Goal: Transaction & Acquisition: Purchase product/service

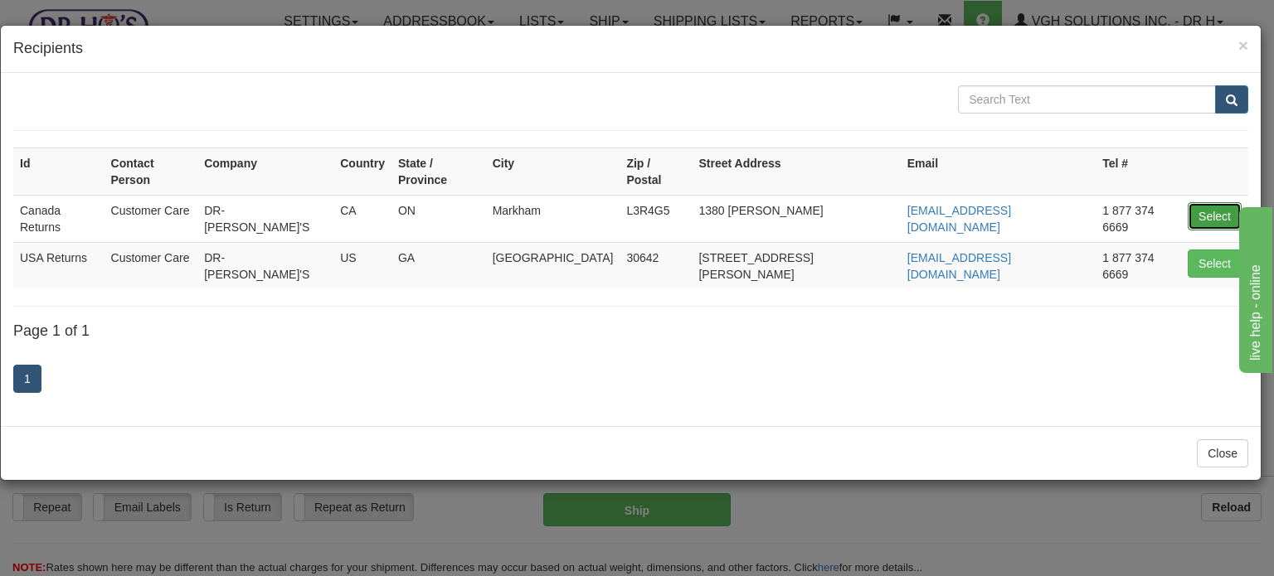
click at [1220, 202] on button "Select" at bounding box center [1214, 216] width 54 height 28
type input "Canada Returns"
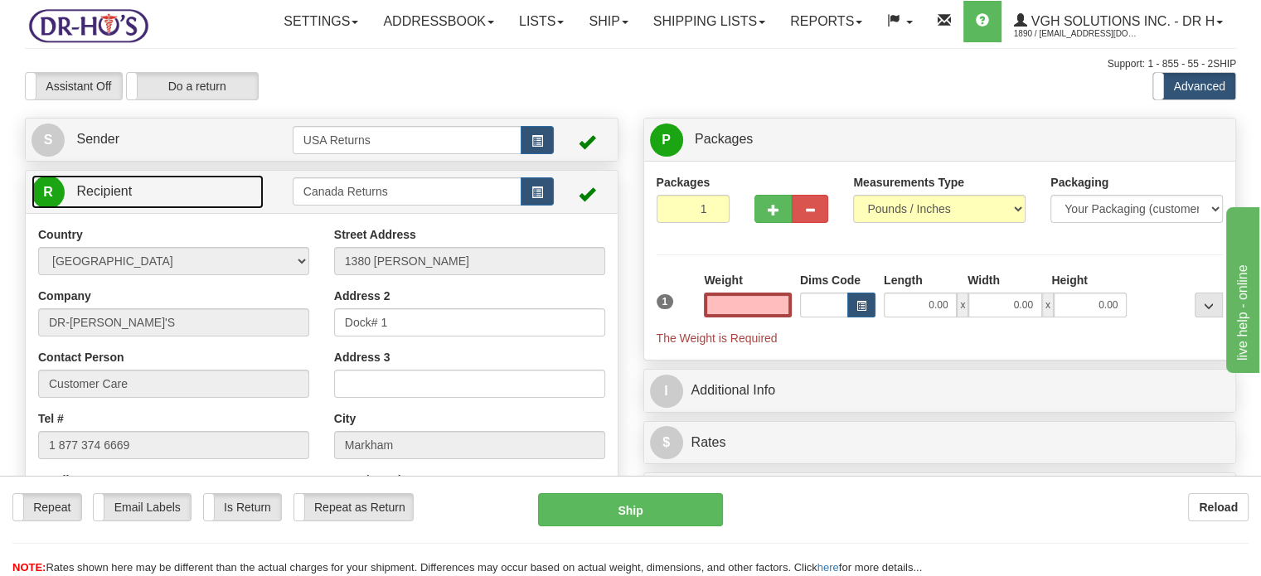
type input "0.00"
click at [216, 209] on link "R Recipient" at bounding box center [148, 192] width 232 height 34
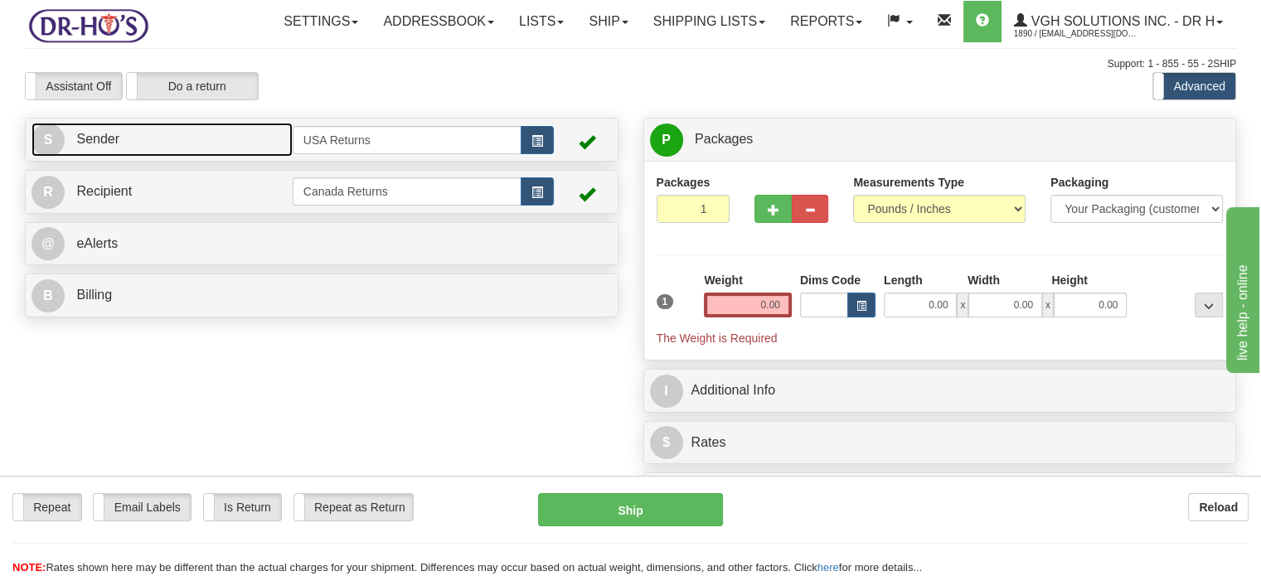
click at [223, 157] on link "S Sender" at bounding box center [162, 140] width 261 height 34
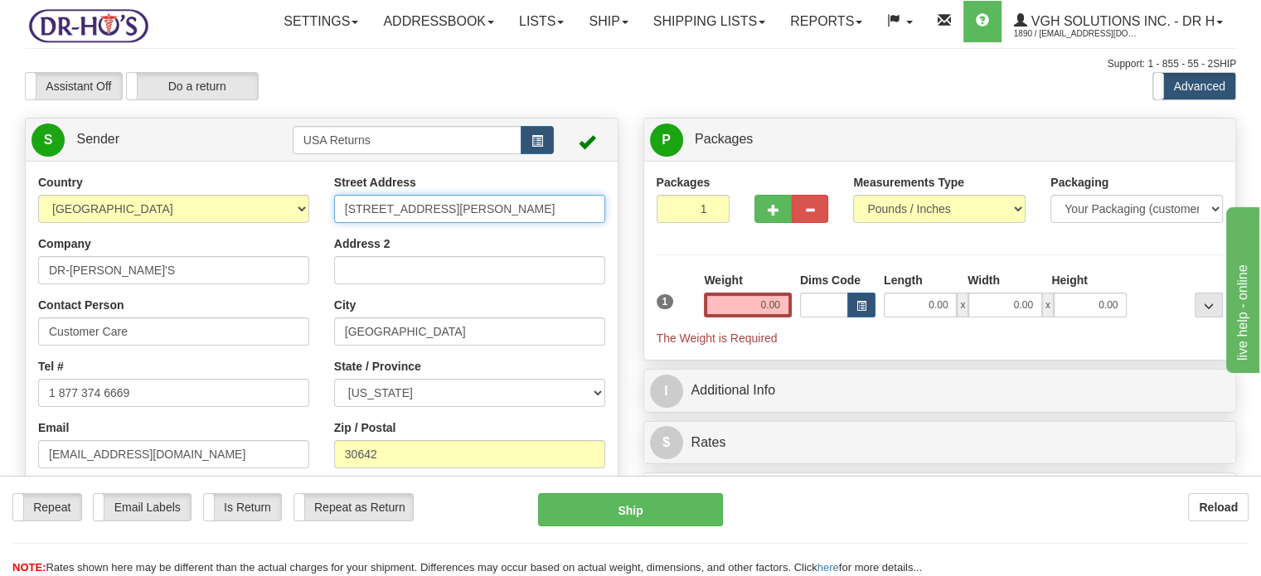
click at [458, 223] on input "[STREET_ADDRESS][PERSON_NAME]" at bounding box center [469, 209] width 271 height 28
paste input "[STREET_ADDRESS][PERSON_NAME]"
type input "[STREET_ADDRESS][PERSON_NAME]"
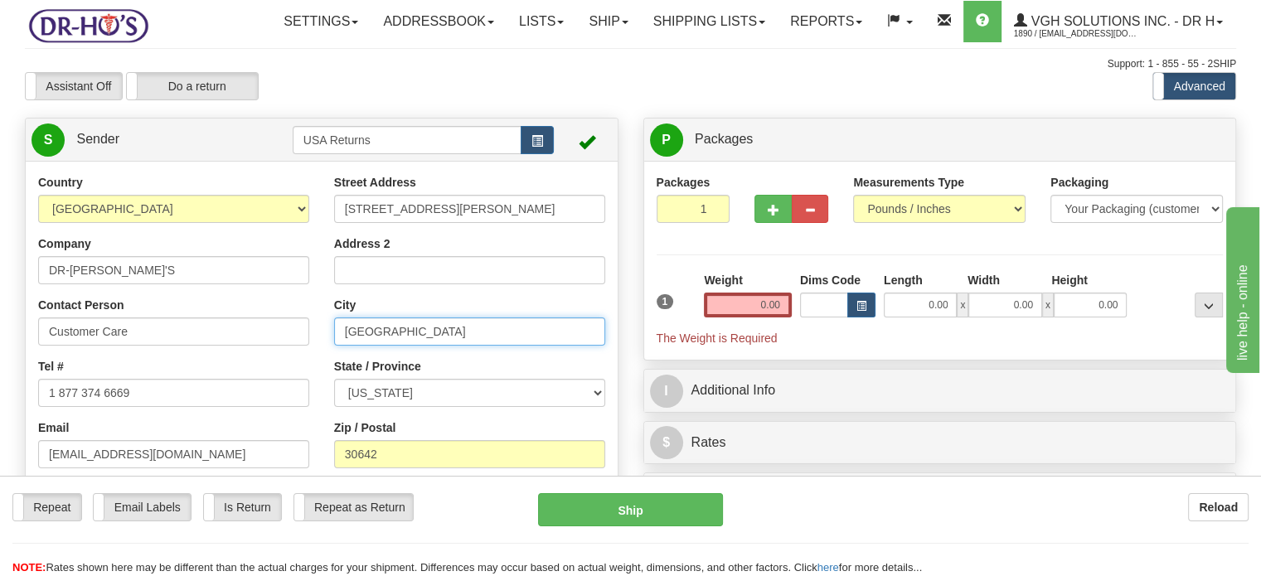
click at [441, 346] on input "[GEOGRAPHIC_DATA]" at bounding box center [469, 332] width 271 height 28
paste input "Dauphin"
type input "Dauphin"
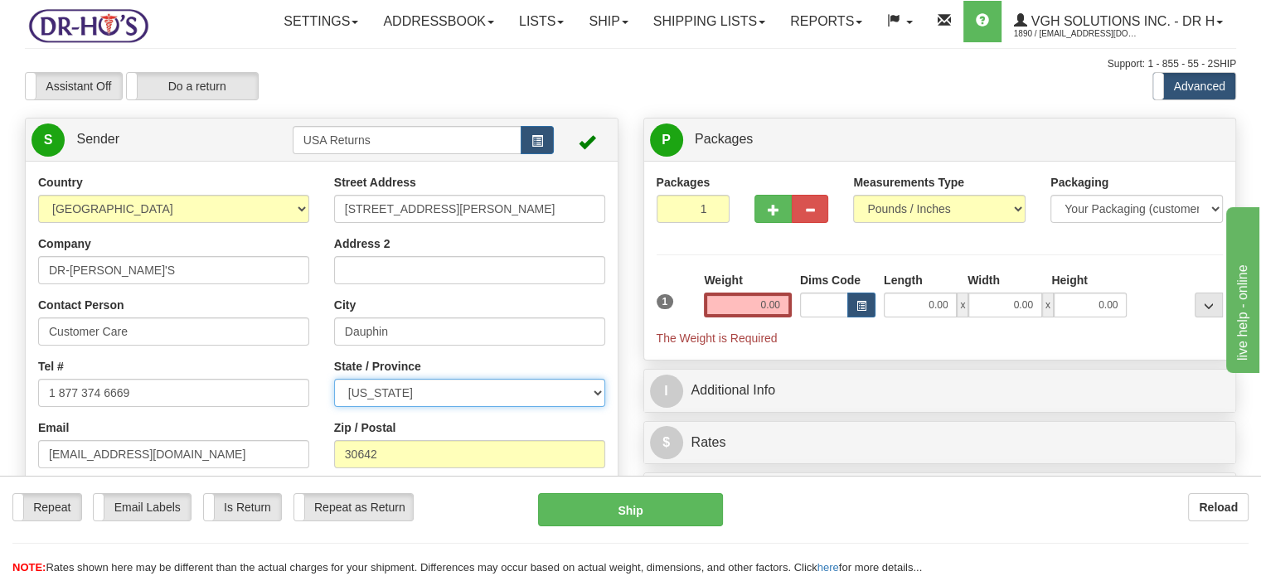
click at [451, 407] on select "[US_STATE] [US_STATE] [US_STATE] [US_STATE] Armed Forces America Armed Forces E…" at bounding box center [469, 393] width 271 height 28
click at [715, 89] on div "Toggle navigation Settings Shipping Preferences Fields Preferences New" at bounding box center [630, 447] width 1261 height 895
click at [538, 147] on span "button" at bounding box center [537, 141] width 12 height 11
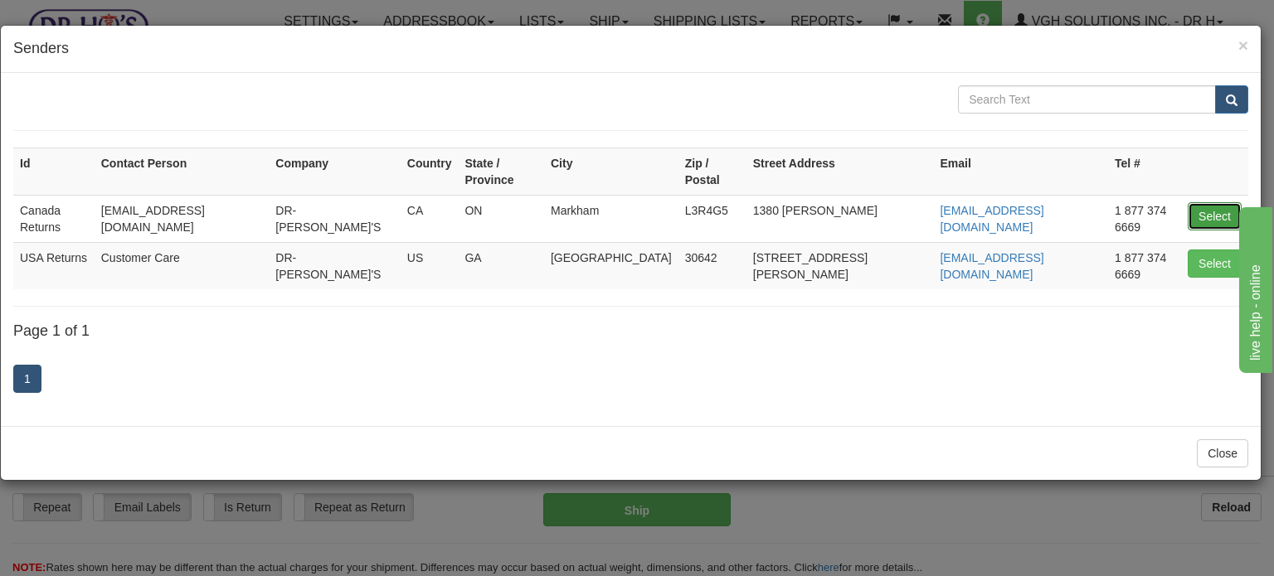
click at [1219, 202] on button "Select" at bounding box center [1214, 216] width 54 height 28
type input "Canada Returns"
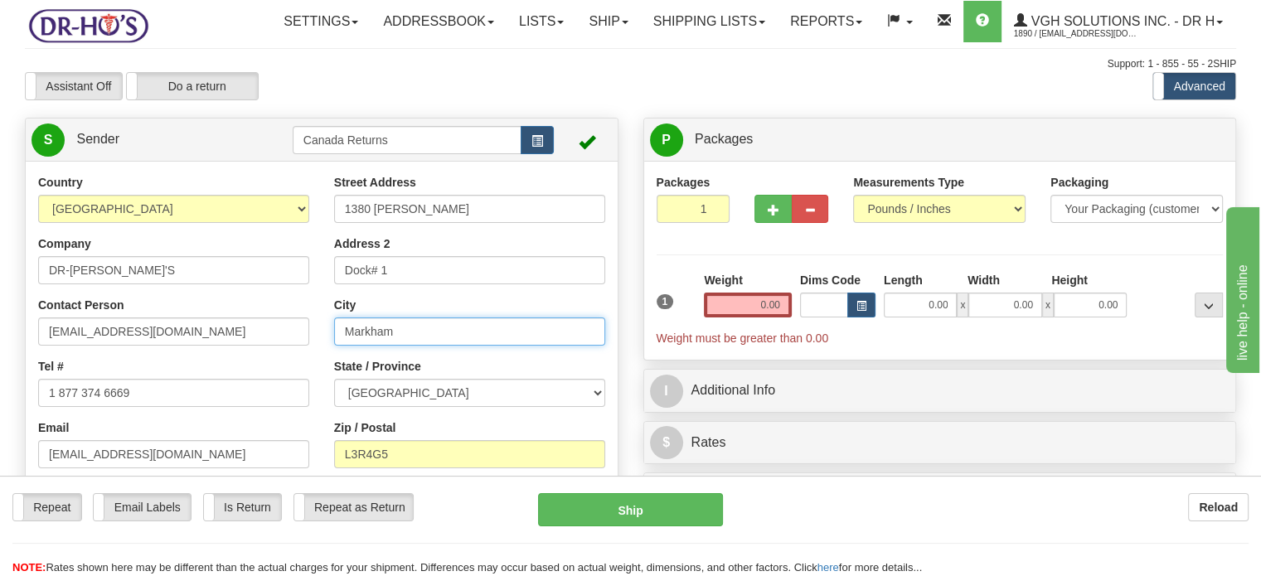
click at [439, 346] on input "Markham" at bounding box center [469, 332] width 271 height 28
paste input "Dauphin"
type input "Dauphin"
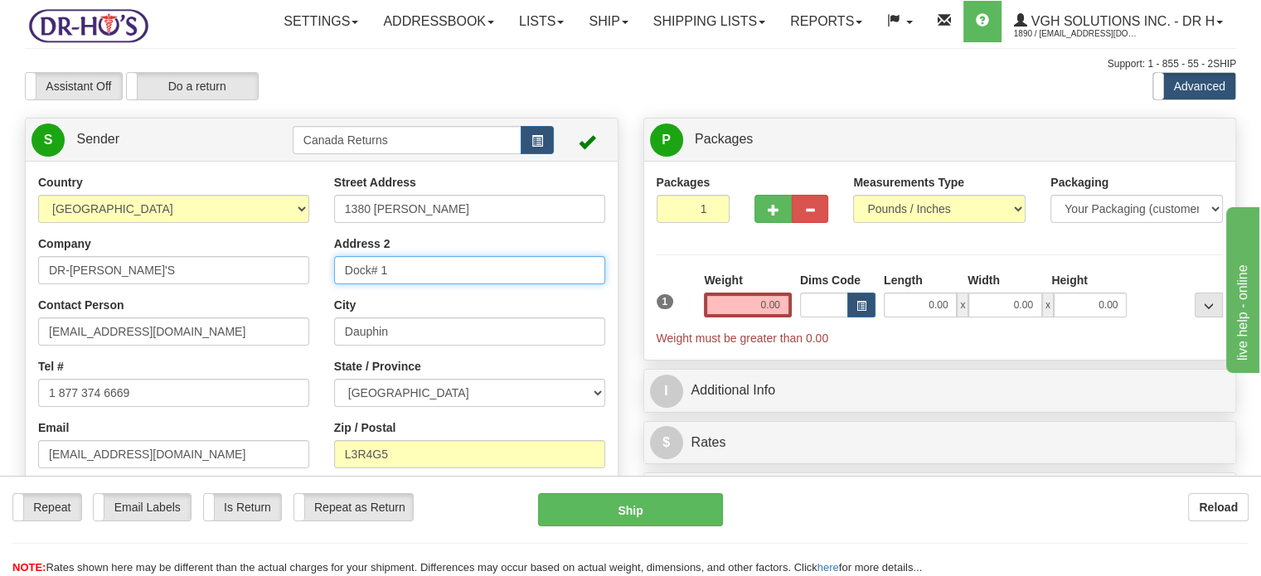
drag, startPoint x: 441, startPoint y: 308, endPoint x: 426, endPoint y: 308, distance: 14.9
click at [426, 284] on input "Dock# 1" at bounding box center [469, 270] width 271 height 28
drag, startPoint x: 426, startPoint y: 309, endPoint x: 211, endPoint y: 305, distance: 214.8
click at [211, 305] on div "Country [GEOGRAPHIC_DATA] [GEOGRAPHIC_DATA] [GEOGRAPHIC_DATA] [GEOGRAPHIC_DATA]…" at bounding box center [322, 403] width 592 height 459
click at [415, 453] on div "Street Address [STREET_ADDRESS][PERSON_NAME] Address 2 City [GEOGRAPHIC_DATA] S…" at bounding box center [470, 366] width 296 height 385
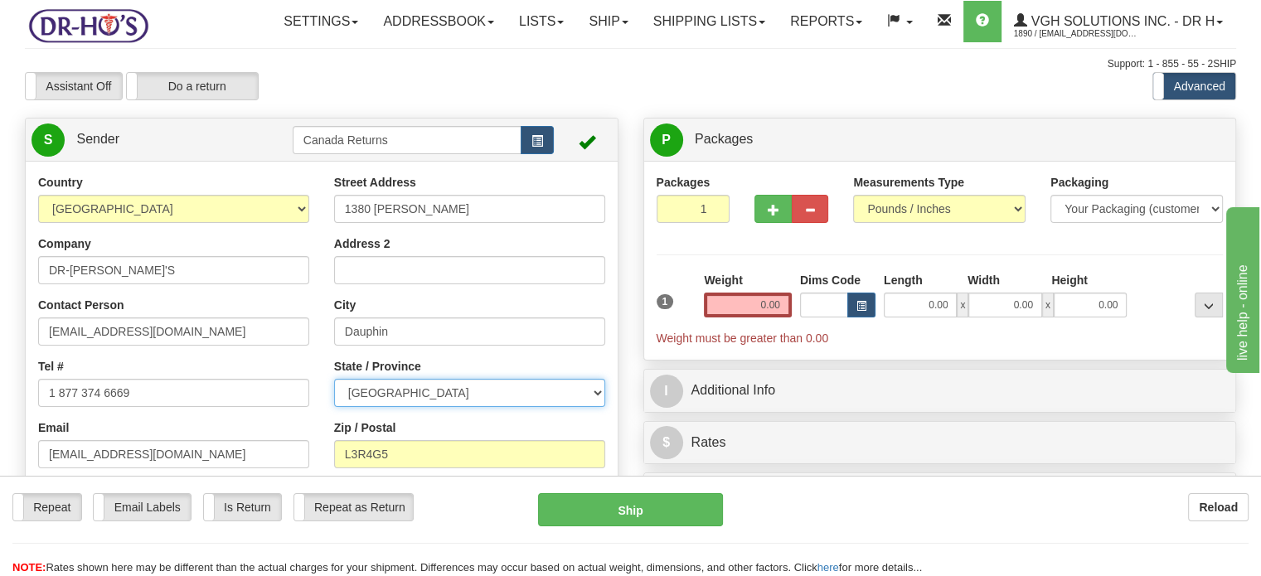
click at [422, 407] on select "[GEOGRAPHIC_DATA] [GEOGRAPHIC_DATA] [GEOGRAPHIC_DATA] [GEOGRAPHIC_DATA] [GEOGRA…" at bounding box center [469, 393] width 271 height 28
click at [334, 407] on select "[GEOGRAPHIC_DATA] [GEOGRAPHIC_DATA] [GEOGRAPHIC_DATA] [GEOGRAPHIC_DATA] [GEOGRA…" at bounding box center [469, 393] width 271 height 28
click at [429, 407] on select "[GEOGRAPHIC_DATA] [GEOGRAPHIC_DATA] [GEOGRAPHIC_DATA] [GEOGRAPHIC_DATA] [GEOGRA…" at bounding box center [469, 393] width 271 height 28
select select "MB"
click at [334, 407] on select "[GEOGRAPHIC_DATA] [GEOGRAPHIC_DATA] [GEOGRAPHIC_DATA] [GEOGRAPHIC_DATA] [GEOGRA…" at bounding box center [469, 393] width 271 height 28
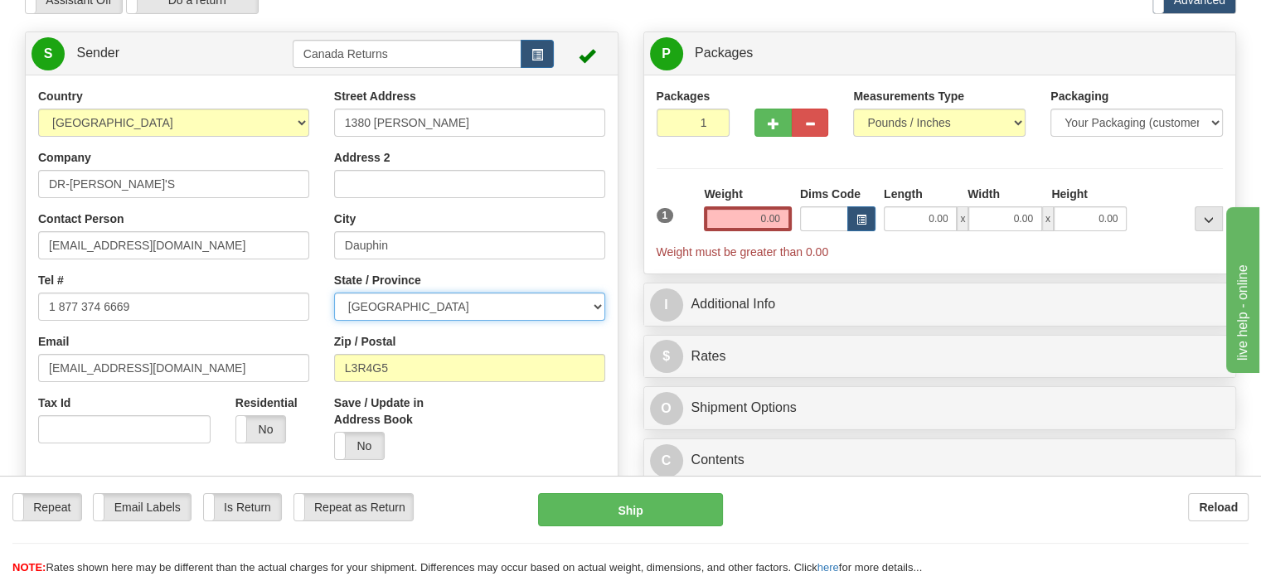
scroll to position [166, 0]
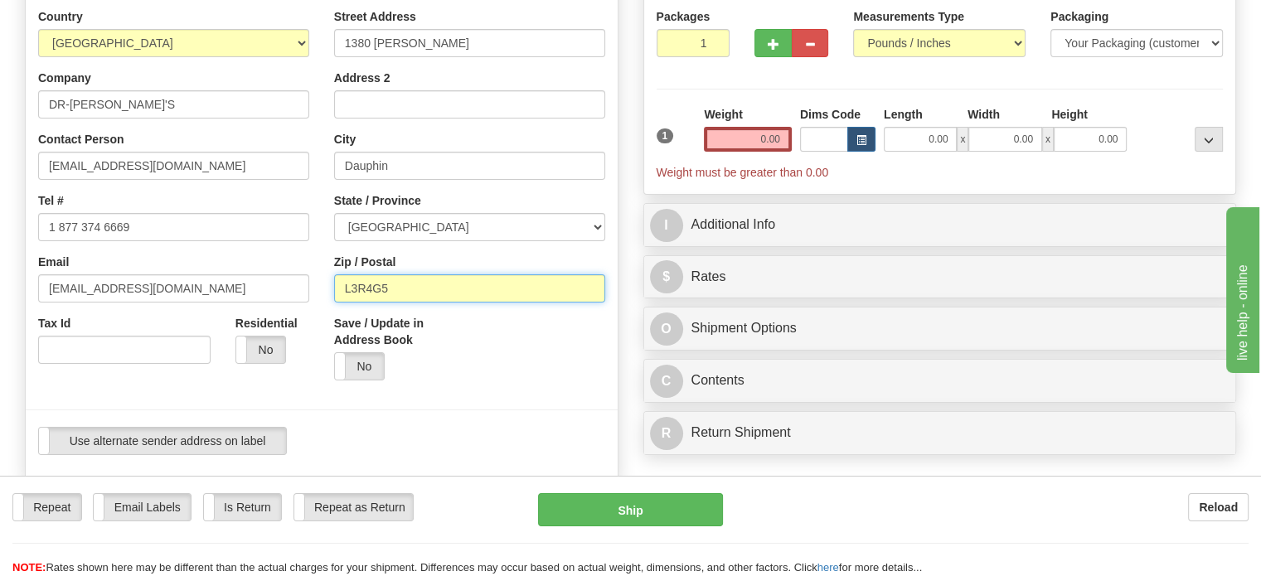
click at [477, 303] on input "L3R4G5" at bounding box center [469, 288] width 271 height 28
paste input "R7N1E8"
type input "R7N1E8"
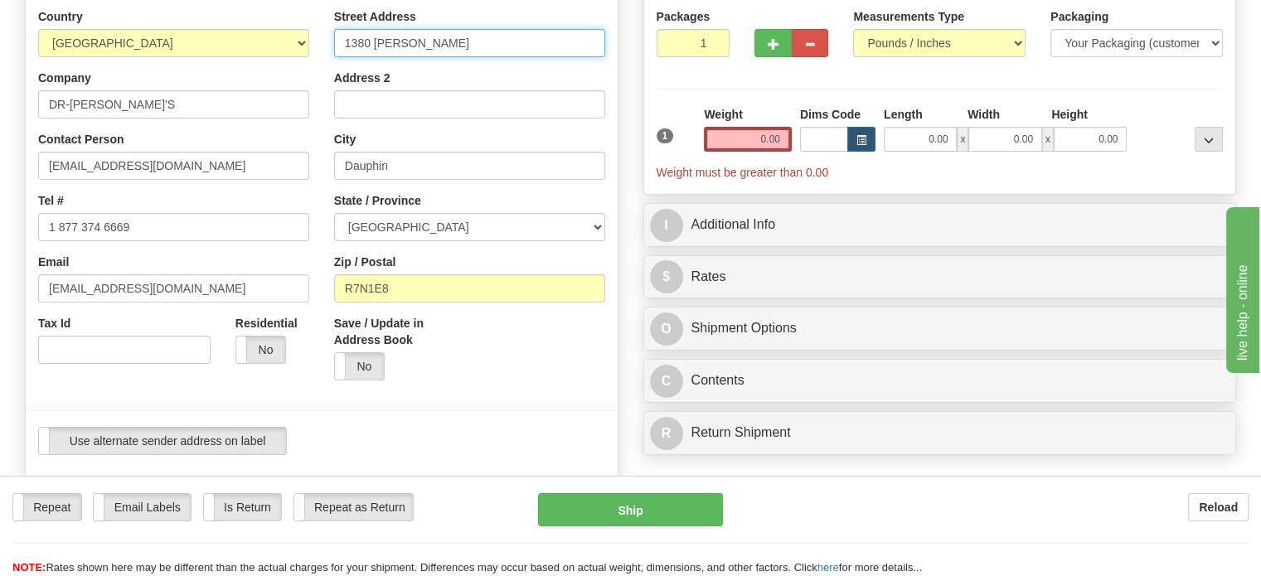
click at [537, 57] on input "1380 [PERSON_NAME]" at bounding box center [469, 43] width 271 height 28
paste input "[STREET_ADDRESS][PERSON_NAME]"
type input "[STREET_ADDRESS][PERSON_NAME]"
click at [620, 168] on div at bounding box center [321, 217] width 617 height 419
click at [763, 152] on input "0.00" at bounding box center [748, 139] width 88 height 25
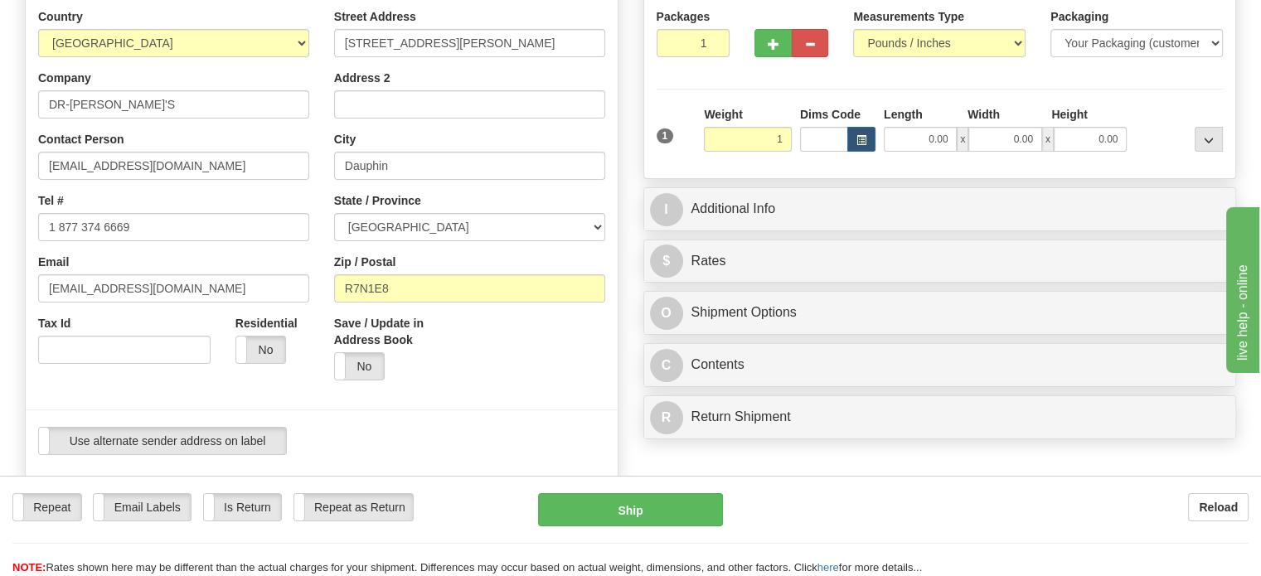
click at [619, 215] on div at bounding box center [321, 217] width 617 height 419
type input "1.00"
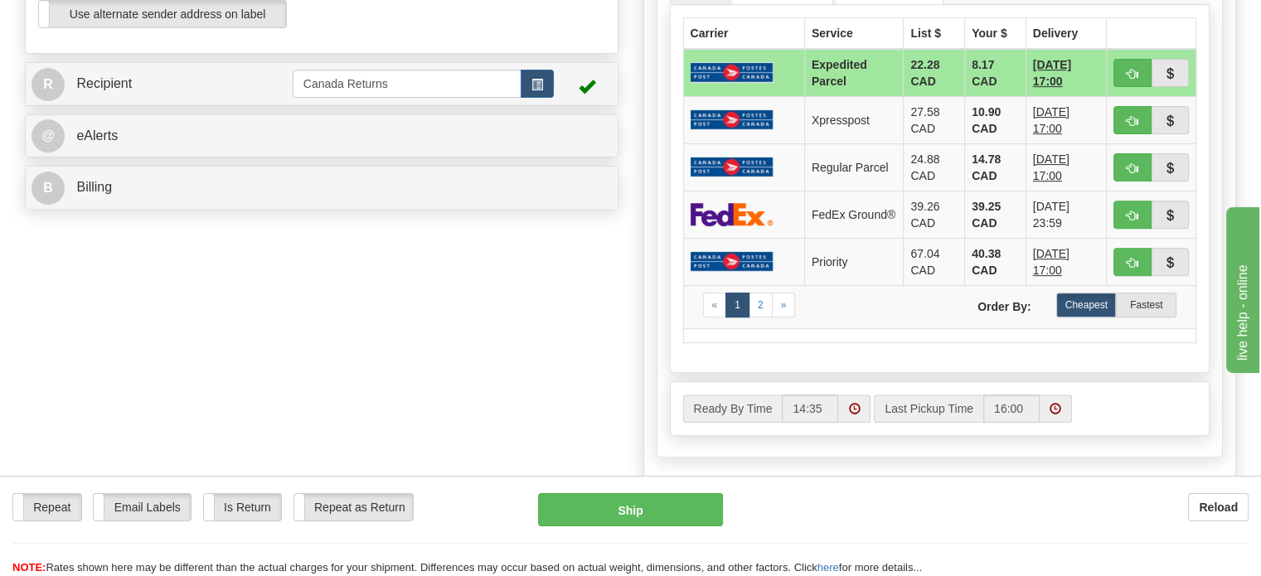
scroll to position [497, 0]
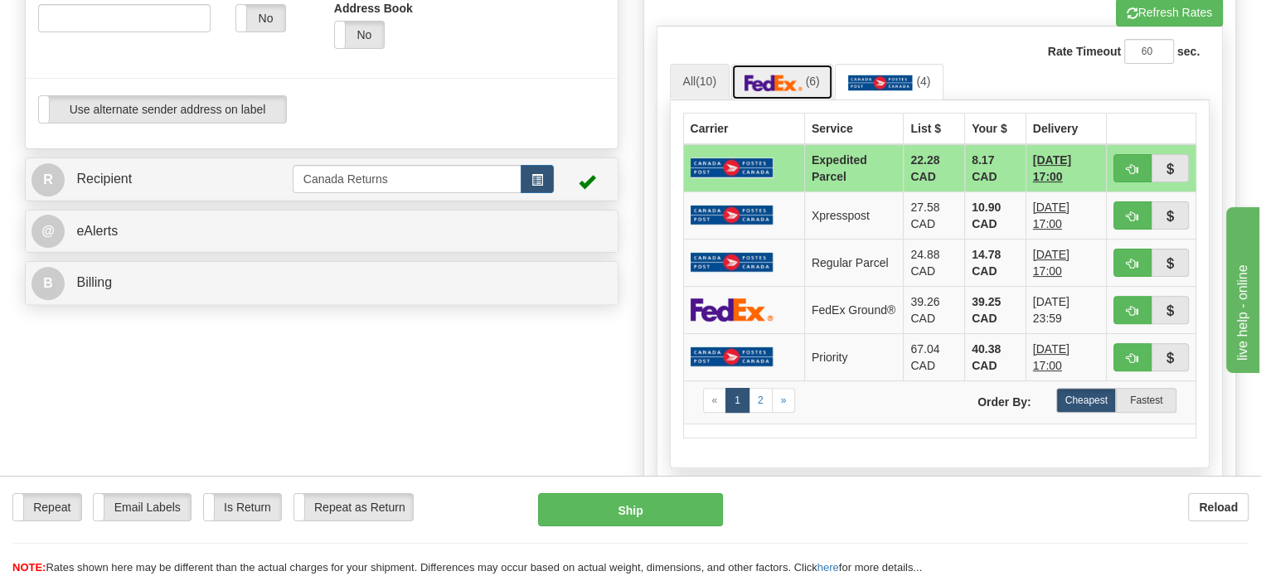
click at [764, 99] on link "(6)" at bounding box center [782, 82] width 102 height 36
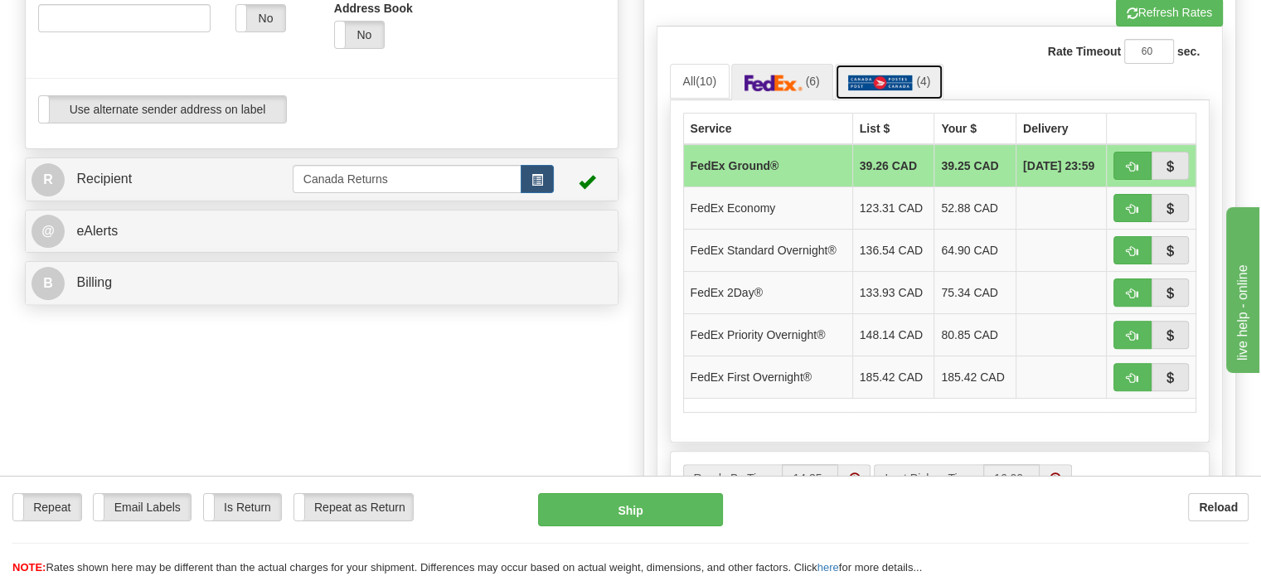
click at [880, 91] on img at bounding box center [881, 83] width 66 height 17
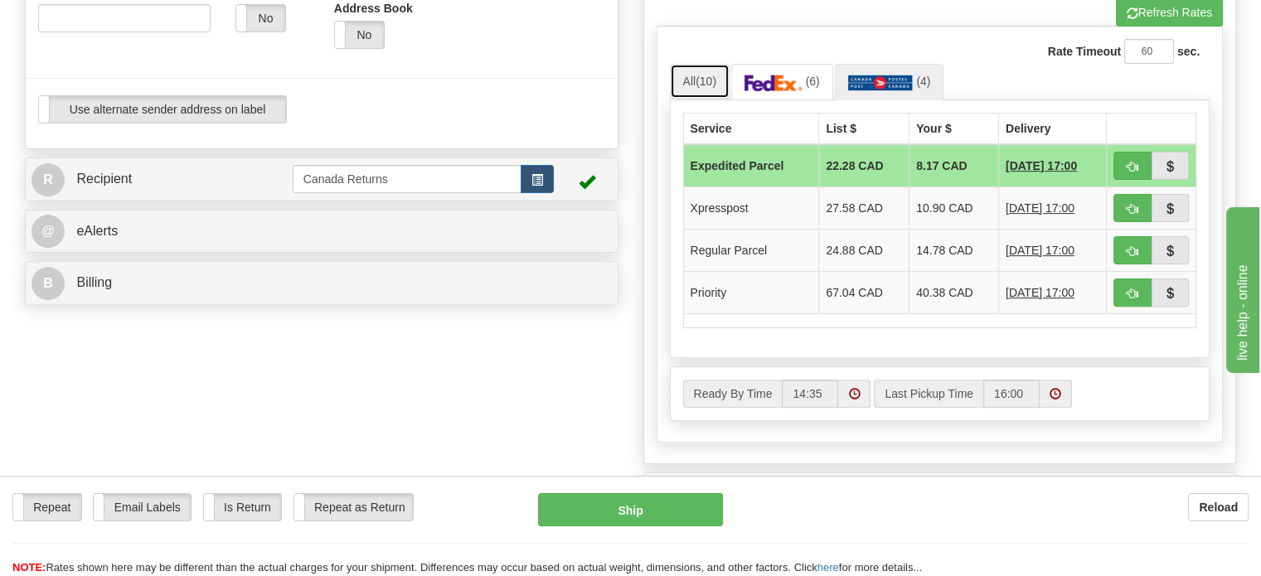
click at [716, 88] on span "(10)" at bounding box center [706, 81] width 21 height 13
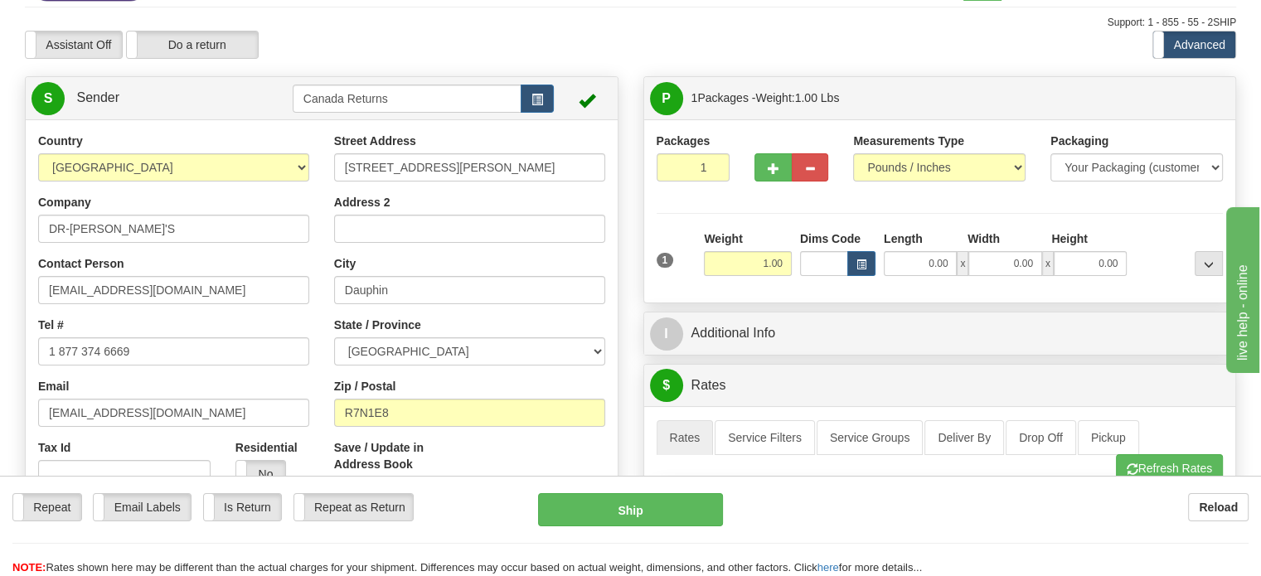
scroll to position [0, 0]
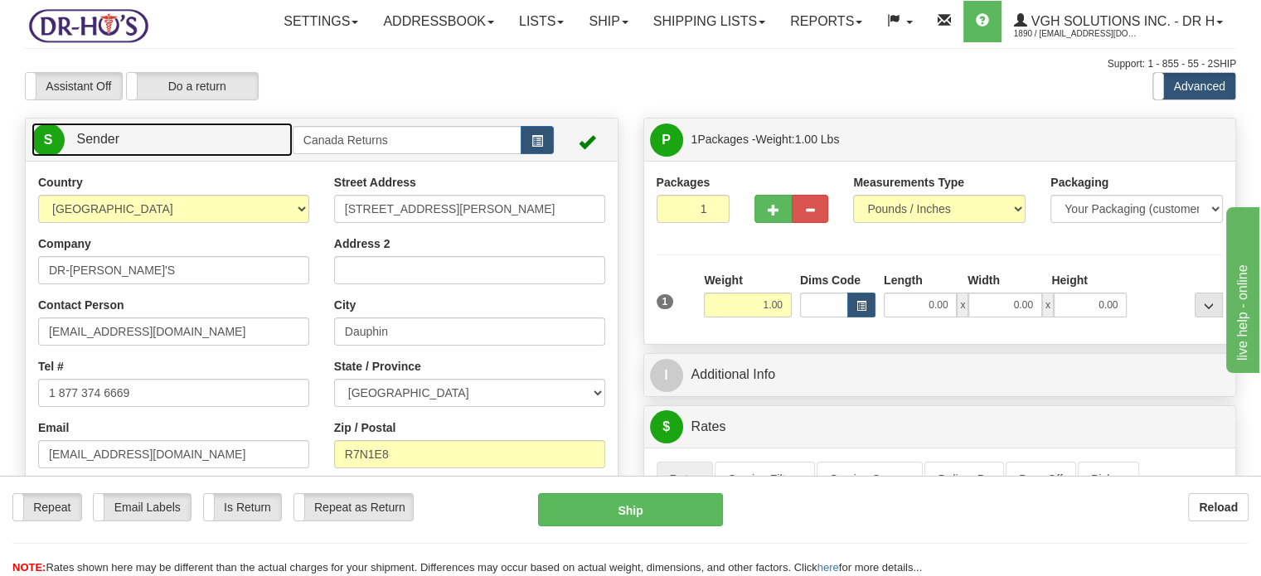
click at [170, 157] on link "S Sender" at bounding box center [162, 140] width 261 height 34
